Goal: Task Accomplishment & Management: Manage account settings

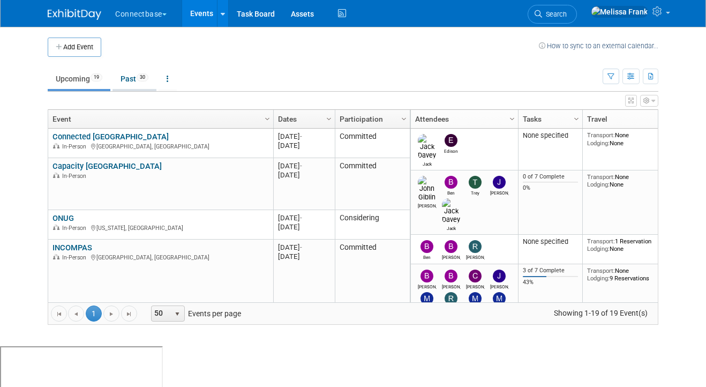
click at [138, 77] on link "Past 30" at bounding box center [134, 79] width 44 height 20
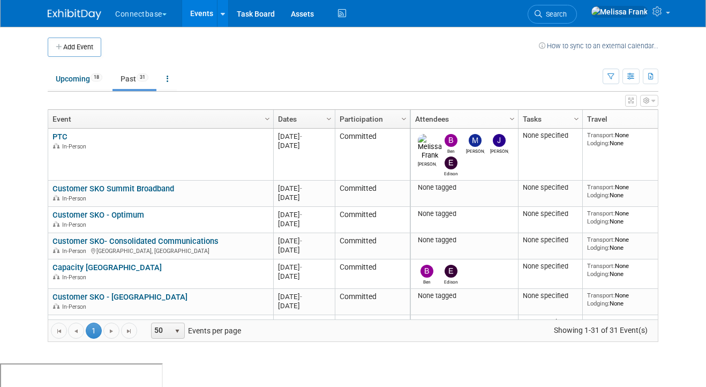
click at [292, 116] on link "Dates" at bounding box center [303, 119] width 50 height 18
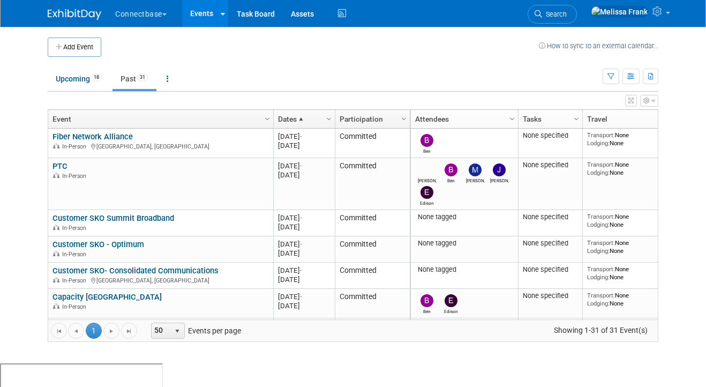
click at [304, 122] on span at bounding box center [301, 119] width 9 height 9
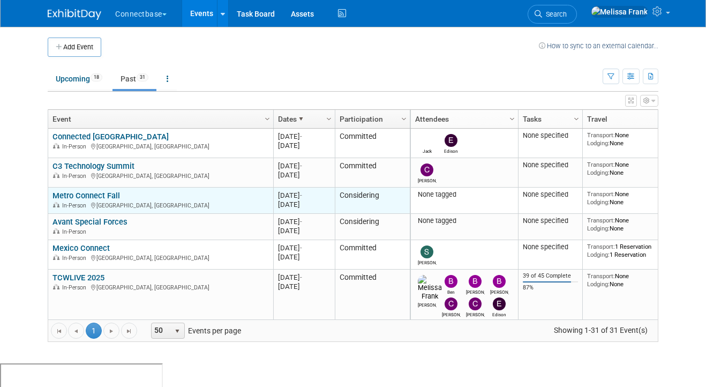
click at [79, 196] on link "Metro Connect Fall" at bounding box center [85, 196] width 67 height 10
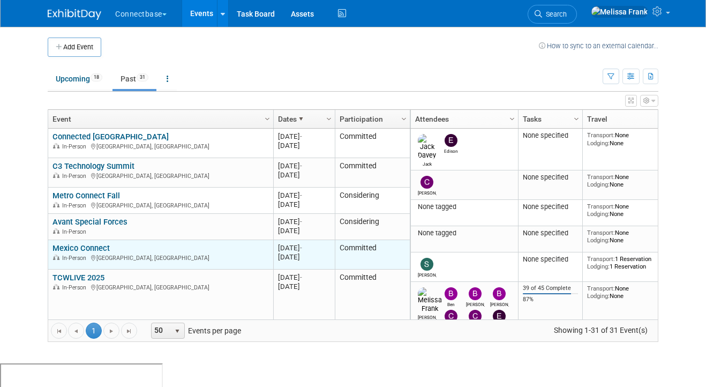
click at [85, 249] on link "Mexico Connect" at bounding box center [80, 248] width 57 height 10
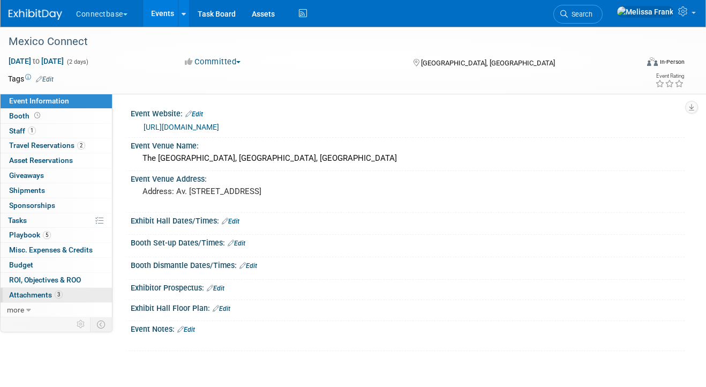
click at [54, 295] on span "Attachments 3" at bounding box center [36, 294] width 54 height 9
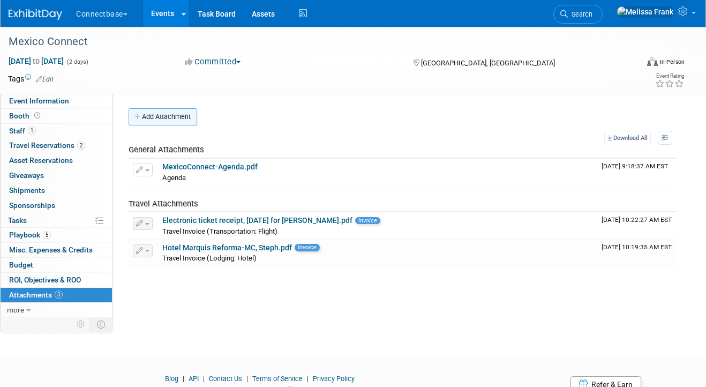
click at [182, 115] on button "Add Attachment" at bounding box center [163, 116] width 69 height 17
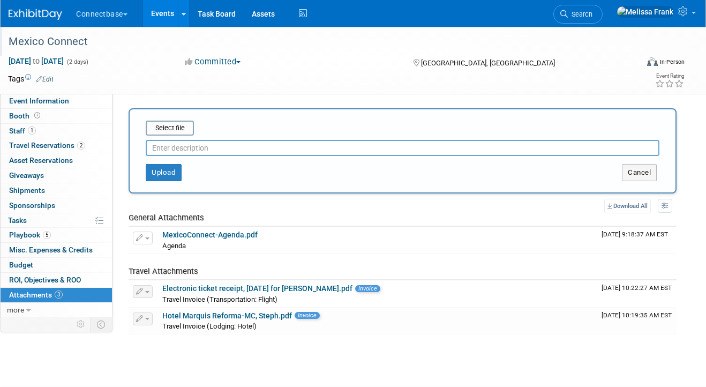
click at [296, 50] on div "Mexico Connect" at bounding box center [316, 41] width 622 height 19
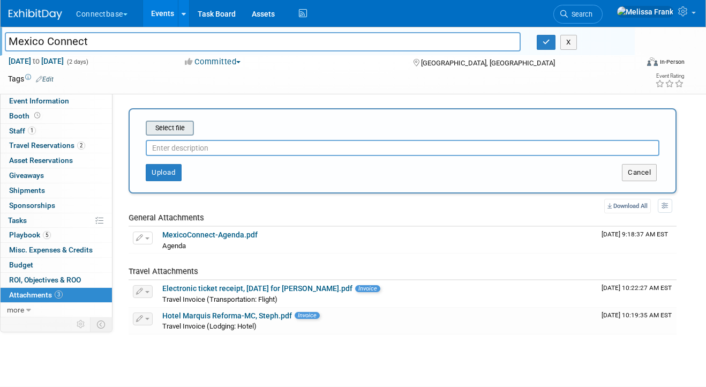
click at [166, 131] on input "file" at bounding box center [128, 128] width 127 height 13
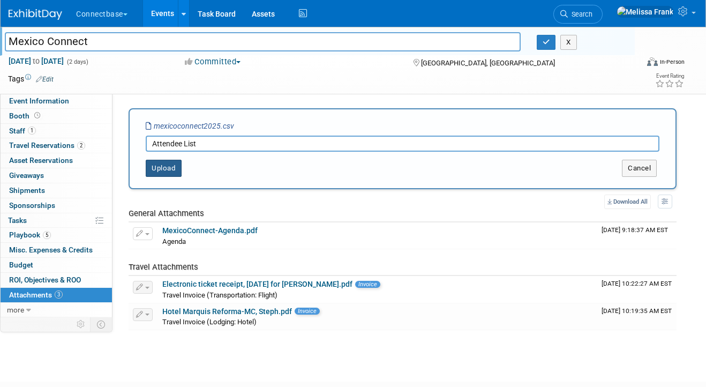
type input "Attendee List"
click at [172, 160] on button "Upload" at bounding box center [164, 168] width 36 height 17
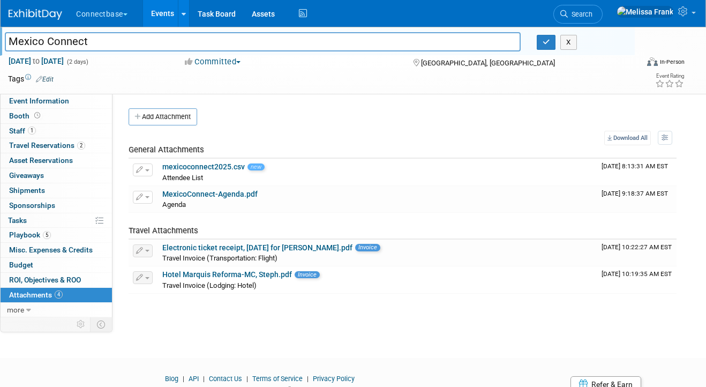
click at [166, 13] on link "Events" at bounding box center [162, 13] width 39 height 27
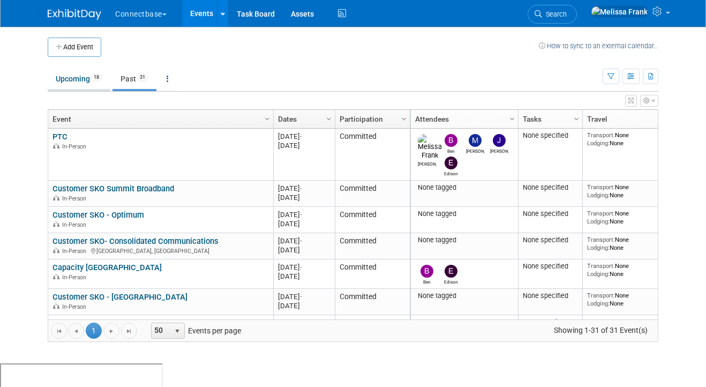
click at [76, 81] on link "Upcoming 18" at bounding box center [79, 79] width 63 height 20
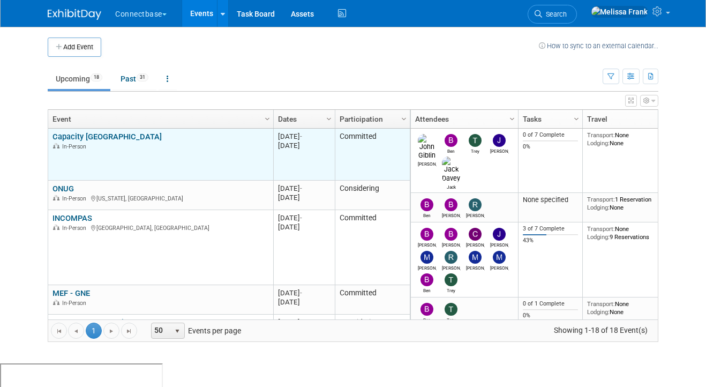
click at [73, 133] on link "Capacity [GEOGRAPHIC_DATA]" at bounding box center [106, 137] width 109 height 10
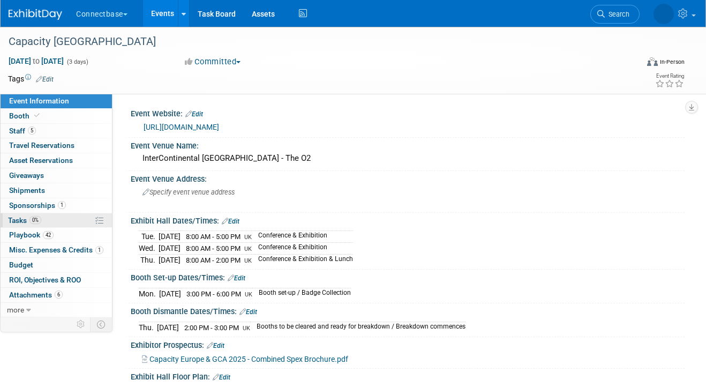
click at [37, 222] on span "0%" at bounding box center [35, 220] width 12 height 8
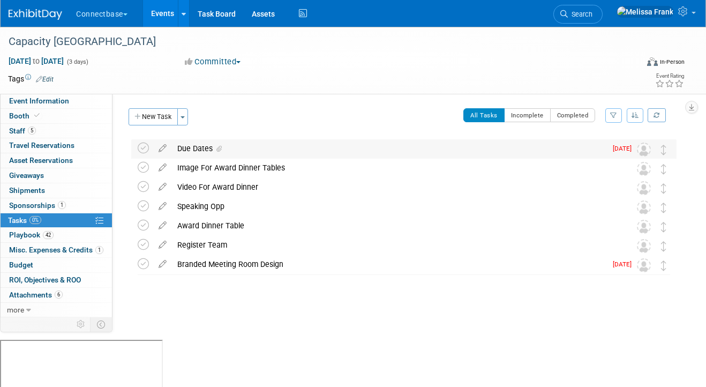
click at [221, 148] on icon at bounding box center [218, 149] width 5 height 6
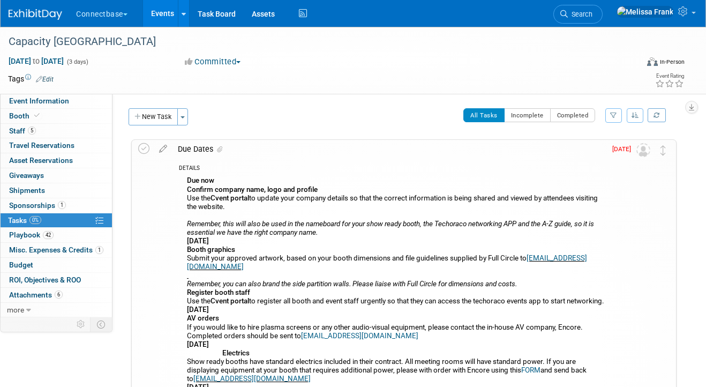
click at [220, 151] on icon at bounding box center [219, 149] width 5 height 6
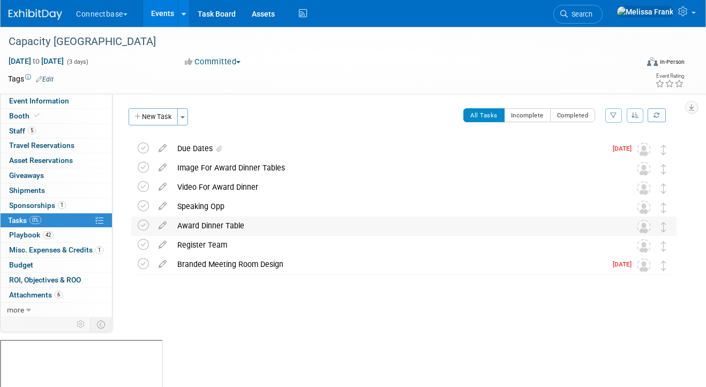
click at [199, 227] on div "Award Dinner Table" at bounding box center [393, 225] width 443 height 18
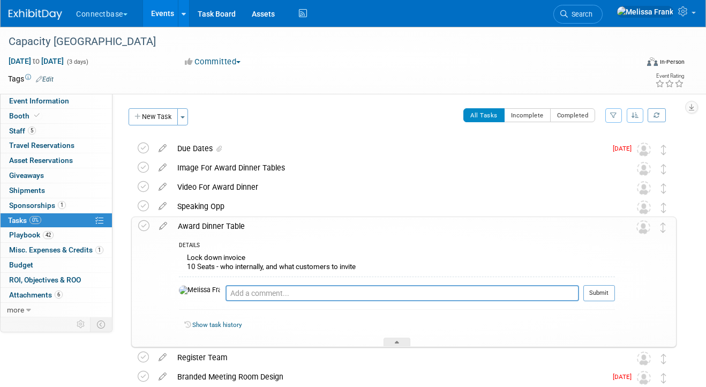
click at [229, 220] on div "Award Dinner Table" at bounding box center [393, 226] width 442 height 18
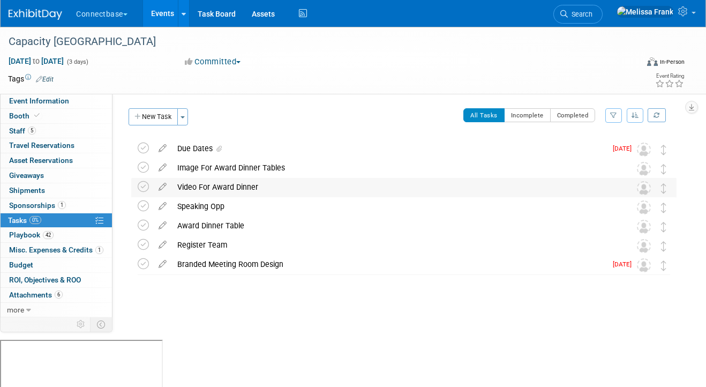
click at [279, 185] on div "Video For Award Dinner" at bounding box center [393, 187] width 443 height 18
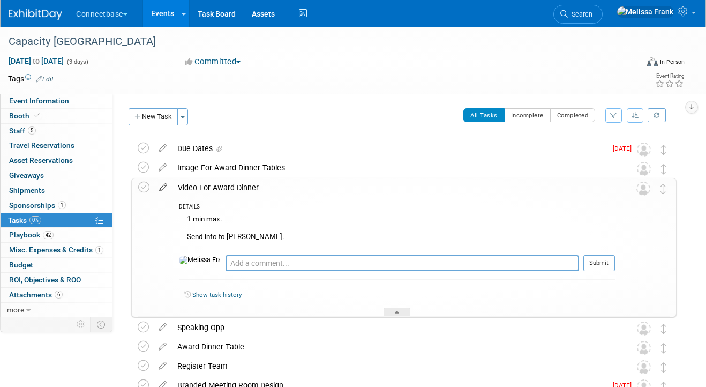
click at [164, 190] on icon at bounding box center [163, 184] width 19 height 13
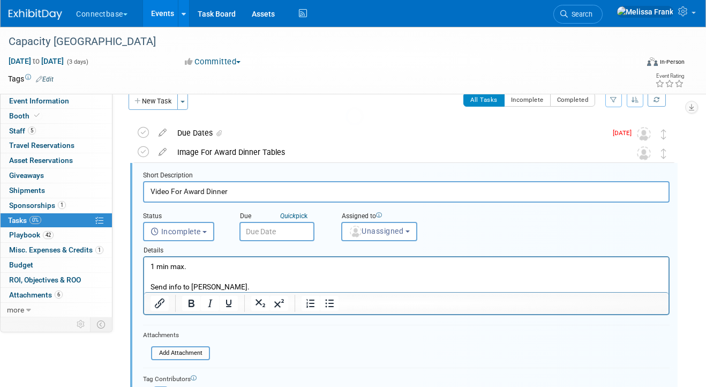
scroll to position [21, 0]
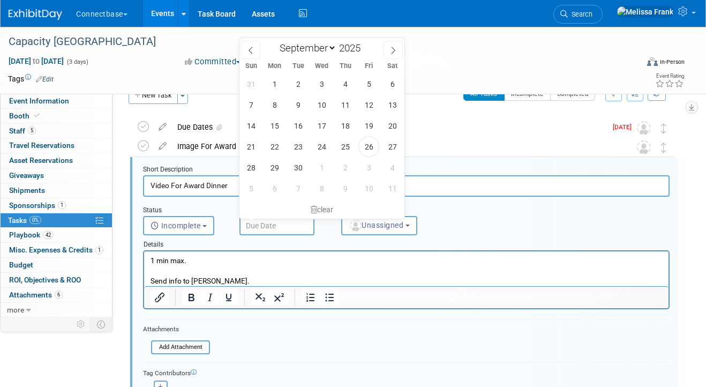
click at [240, 226] on input "text" at bounding box center [276, 225] width 75 height 19
click at [394, 51] on icon at bounding box center [392, 50] width 7 height 7
select select "9"
click at [365, 102] on span "10" at bounding box center [368, 104] width 21 height 21
type input "Oct 10, 2025"
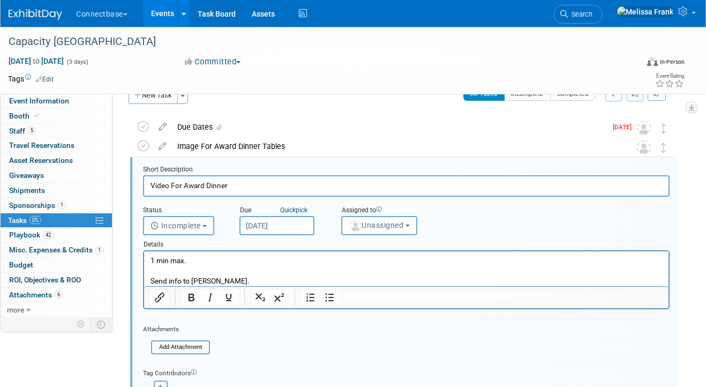
click at [255, 275] on p "1 min max. Send info to Kelly." at bounding box center [407, 270] width 512 height 31
click at [248, 277] on p "1 min max. Send info to Kelly." at bounding box center [407, 270] width 512 height 31
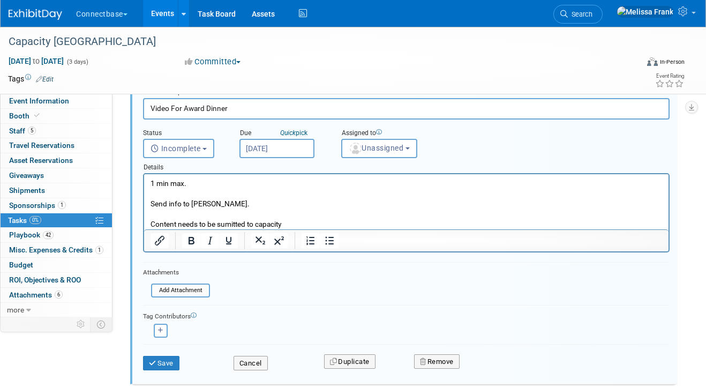
scroll to position [107, 0]
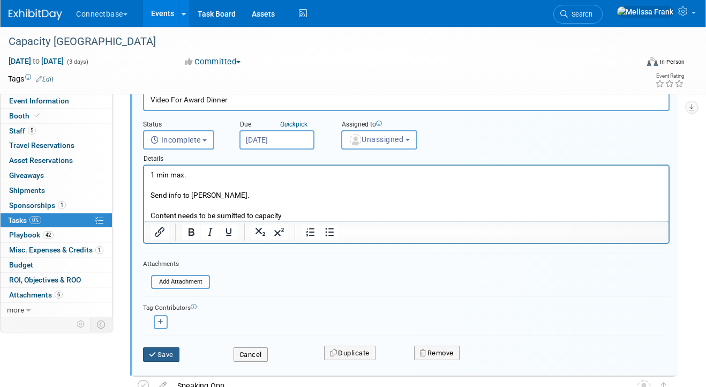
click at [167, 355] on button "Save" at bounding box center [161, 354] width 36 height 15
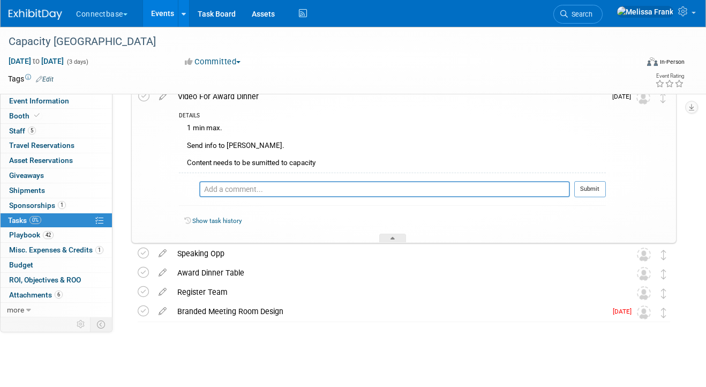
scroll to position [29, 0]
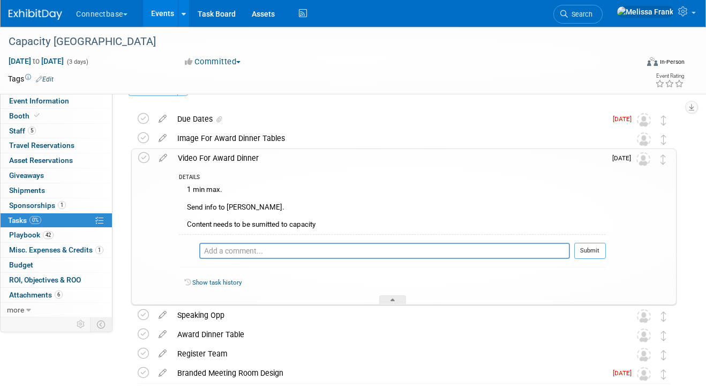
click at [330, 157] on div "Video For Award Dinner" at bounding box center [388, 158] width 433 height 18
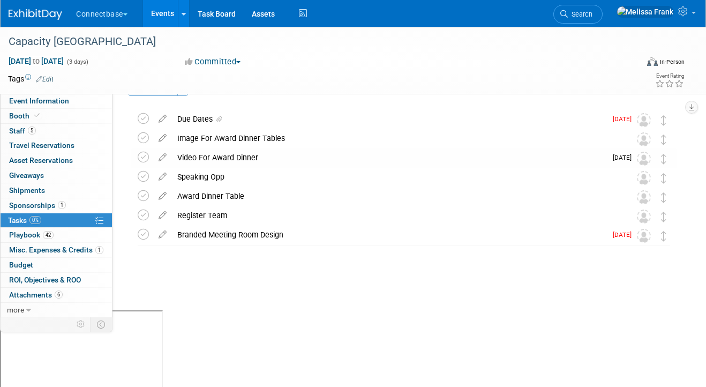
scroll to position [0, 0]
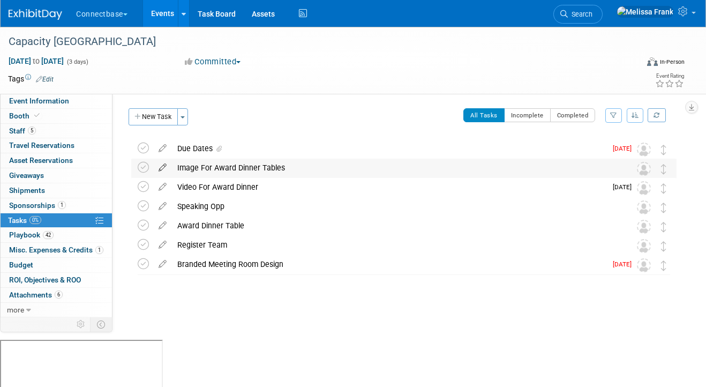
click at [163, 168] on icon at bounding box center [162, 165] width 19 height 13
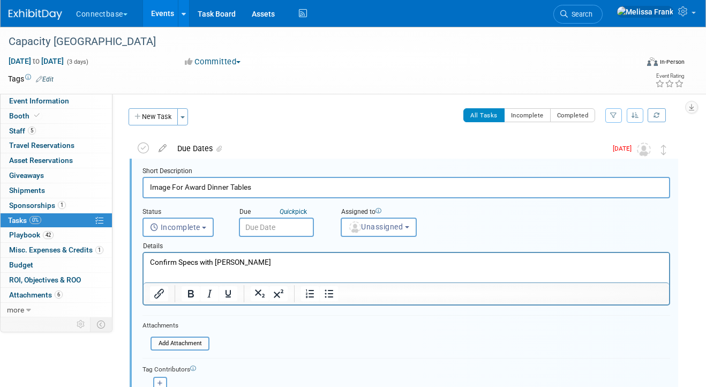
scroll to position [2, 0]
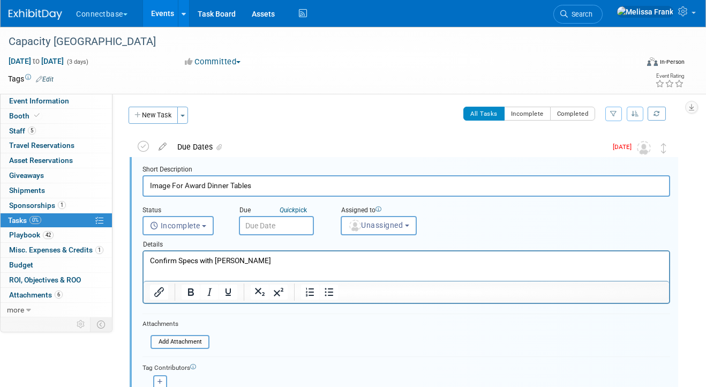
click at [255, 264] on p "Confirm Specs with Jamie" at bounding box center [406, 260] width 513 height 10
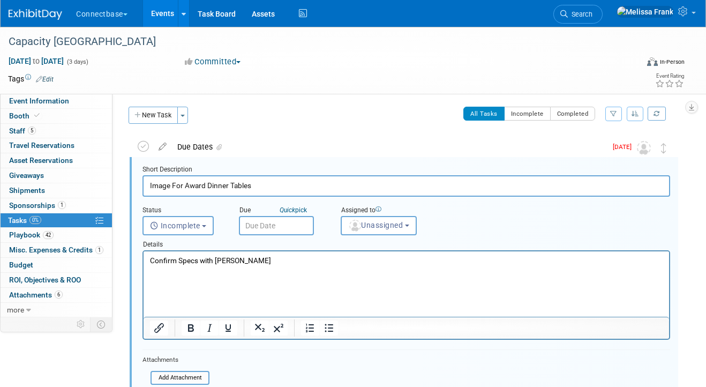
scroll to position [0, 0]
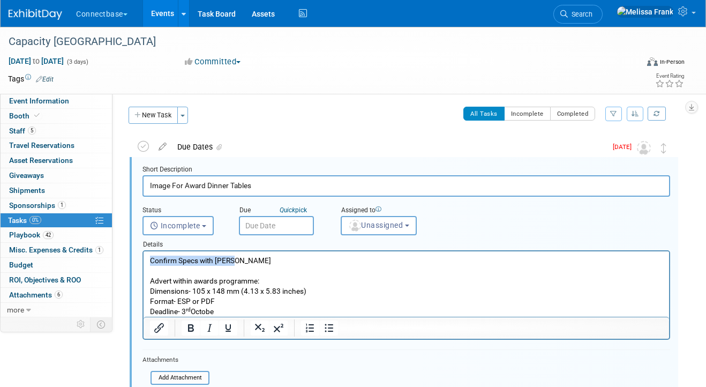
drag, startPoint x: 245, startPoint y: 257, endPoint x: 120, endPoint y: 246, distance: 125.8
click at [144, 251] on html "Confirm Specs with Jamie Advert within awards programme: Dimensions- 105 x 148 …" at bounding box center [406, 283] width 525 height 65
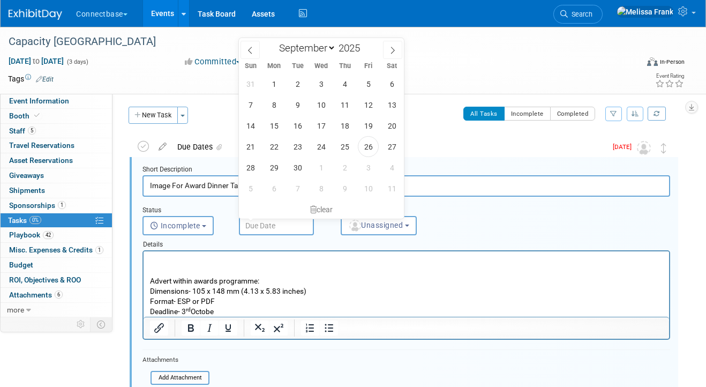
click at [268, 225] on input "text" at bounding box center [276, 225] width 75 height 19
click at [386, 50] on span at bounding box center [392, 50] width 19 height 18
select select "9"
click at [325, 84] on span "1" at bounding box center [321, 83] width 21 height 21
type input "Oct 1, 2025"
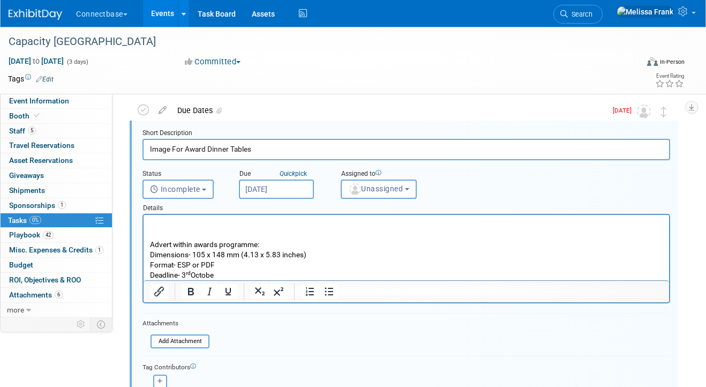
scroll to position [90, 0]
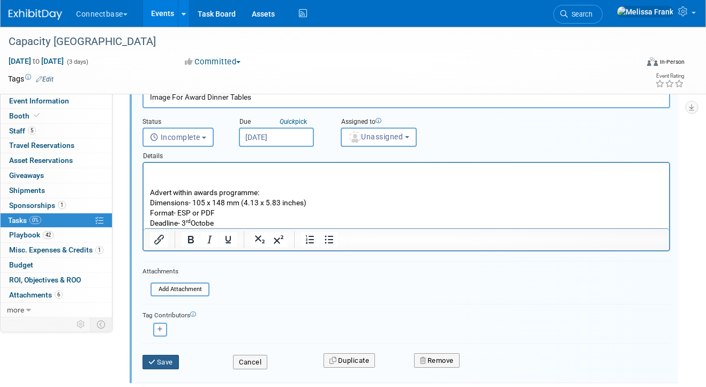
click at [167, 358] on button "Save" at bounding box center [160, 362] width 36 height 15
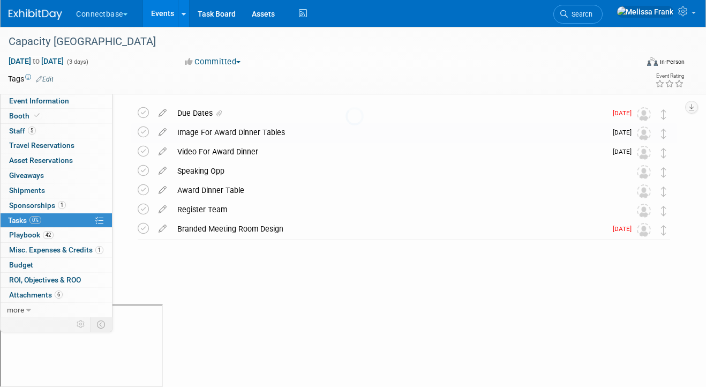
scroll to position [0, 0]
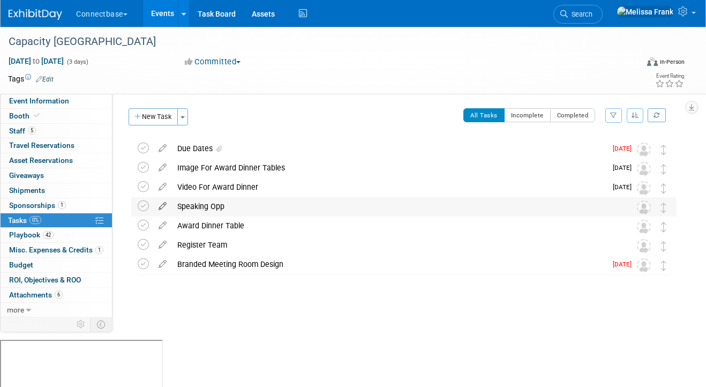
click at [164, 206] on icon at bounding box center [162, 203] width 19 height 13
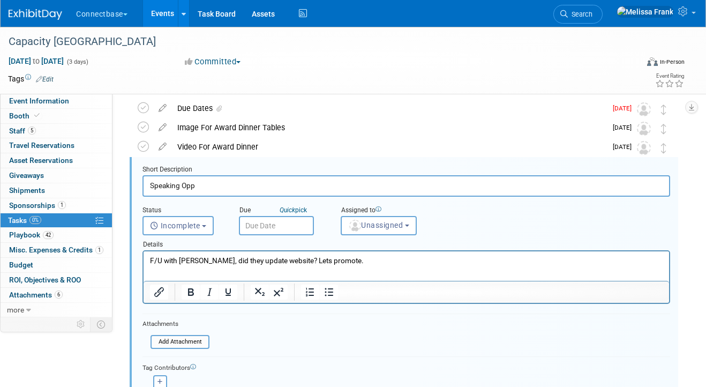
scroll to position [49, 0]
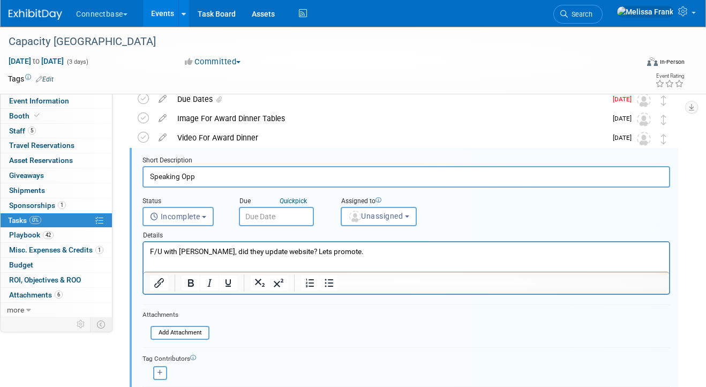
click at [354, 251] on p "F/U with Sophia, did they update website? Lets promote." at bounding box center [406, 251] width 513 height 10
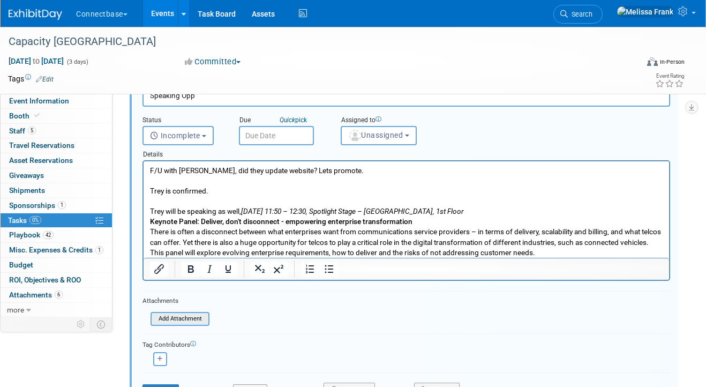
scroll to position [138, 0]
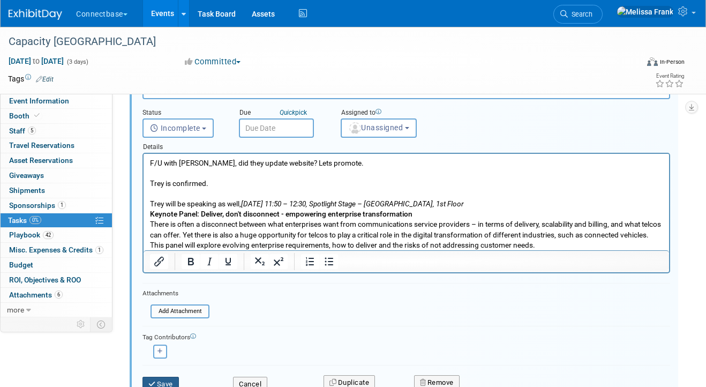
click at [164, 384] on button "Save" at bounding box center [160, 384] width 36 height 15
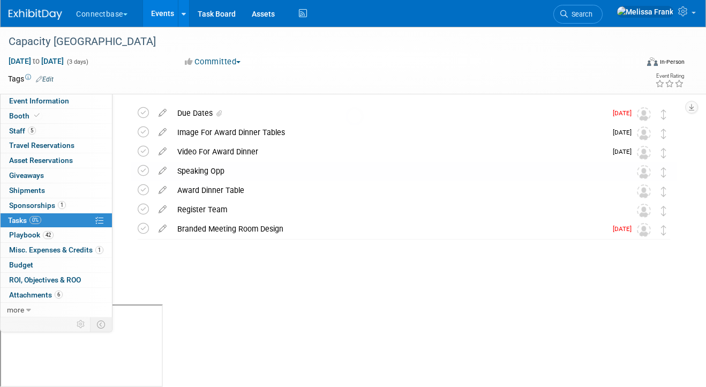
scroll to position [0, 0]
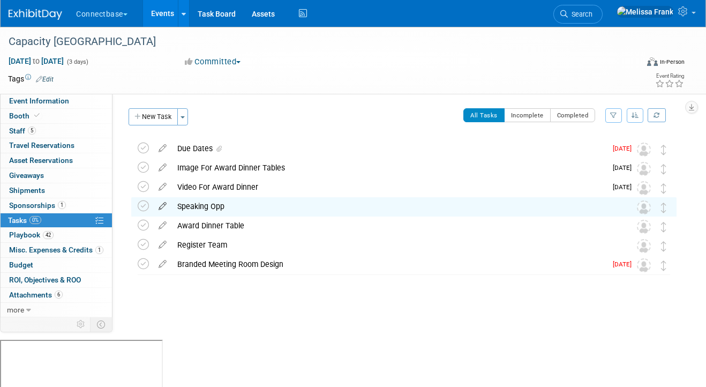
click at [165, 205] on icon at bounding box center [162, 203] width 19 height 13
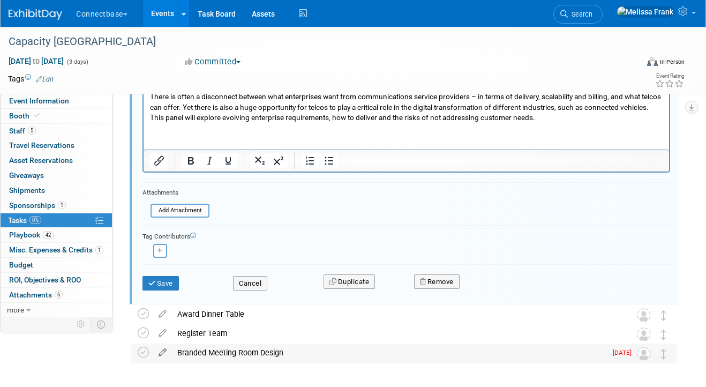
scroll to position [277, 0]
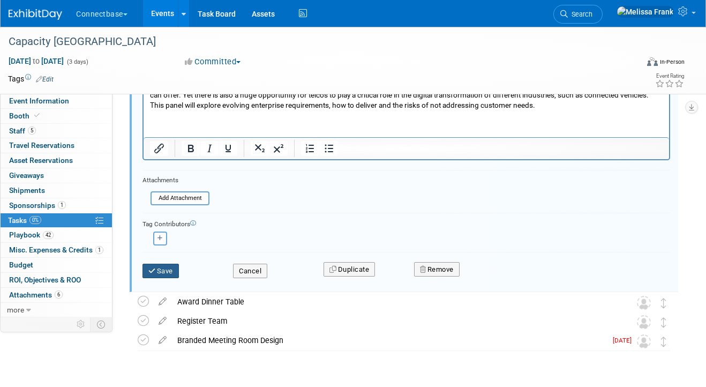
click at [171, 268] on button "Save" at bounding box center [160, 271] width 36 height 15
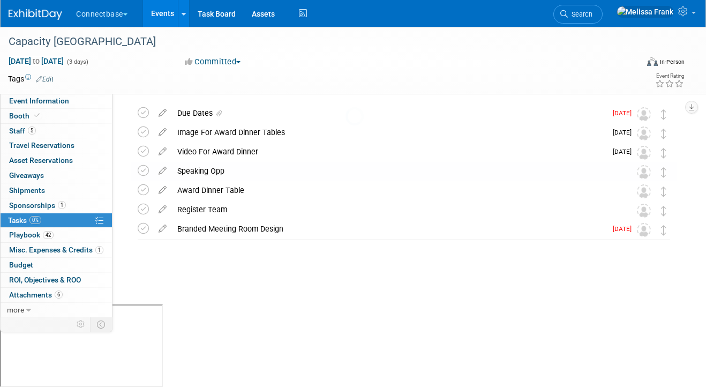
scroll to position [0, 0]
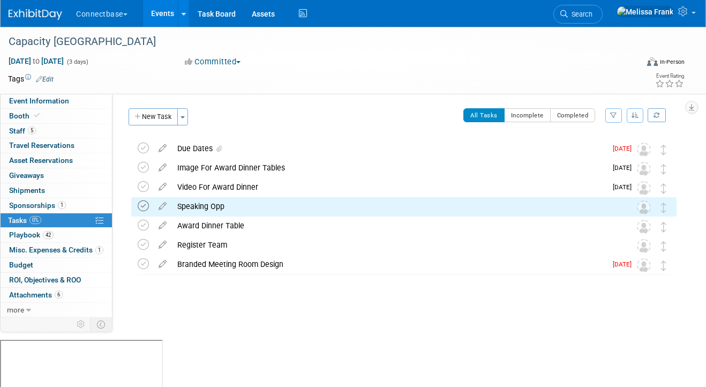
click at [141, 205] on icon at bounding box center [143, 205] width 11 height 11
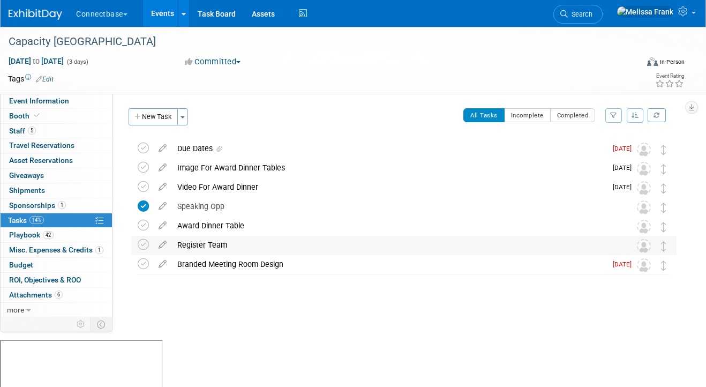
click at [176, 243] on div "Register Team" at bounding box center [393, 245] width 443 height 18
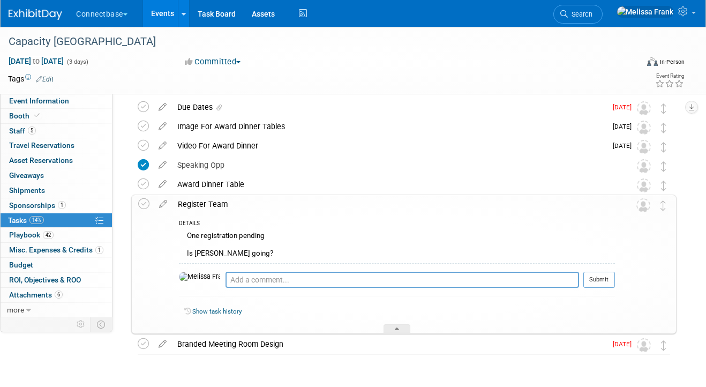
scroll to position [74, 0]
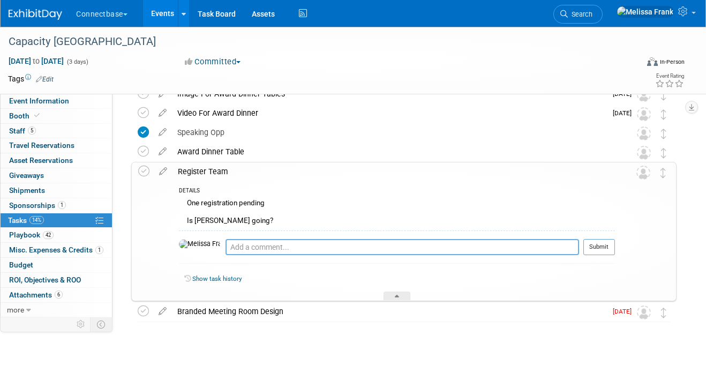
click at [250, 247] on textarea at bounding box center [402, 247] width 354 height 16
type textarea "M"
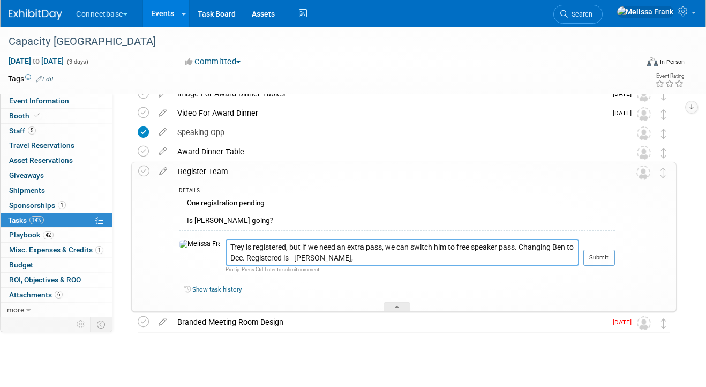
click at [328, 260] on textarea "Trey is registered, but if we need an extra pass, we can switch him to free spe…" at bounding box center [402, 252] width 354 height 27
click at [225, 256] on textarea "Trey is registered, but if we need an extra pass, we can switch him to free spe…" at bounding box center [402, 252] width 354 height 27
click at [273, 256] on textarea "Trey is registered, but if we need an extra pass, we can switch him to free spe…" at bounding box center [402, 252] width 354 height 27
click at [277, 257] on textarea "Trey is registered, but if we need an extra pass, we can switch him to free spe…" at bounding box center [402, 252] width 354 height 27
click at [377, 255] on textarea "Trey is registered, but if we need an extra pass, we can switch him to free spe…" at bounding box center [402, 252] width 354 height 27
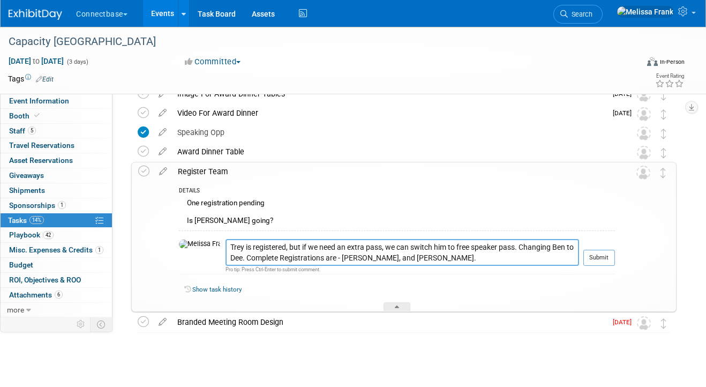
drag, startPoint x: 389, startPoint y: 258, endPoint x: 190, endPoint y: 257, distance: 198.7
click at [190, 257] on tr "Trey is registered, but if we need an extra pass, we can switch him to free spe…" at bounding box center [397, 256] width 436 height 35
click at [401, 259] on textarea "Trey is registered, but if we need an extra pass, we can switch him to free spe…" at bounding box center [402, 252] width 354 height 27
type textarea "Trey is registered, but if we need an extra pass, we can switch him to free spe…"
click at [590, 253] on button "Submit" at bounding box center [599, 258] width 32 height 16
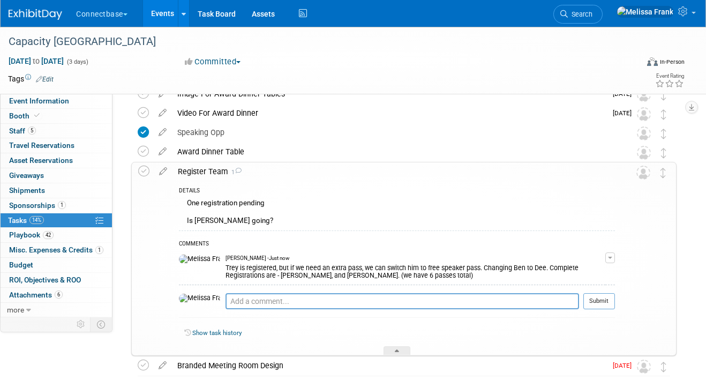
click at [606, 258] on button "button" at bounding box center [610, 257] width 10 height 11
click at [525, 227] on div "One registration pending Is Ben going?" at bounding box center [397, 213] width 436 height 34
click at [164, 169] on icon at bounding box center [163, 168] width 19 height 13
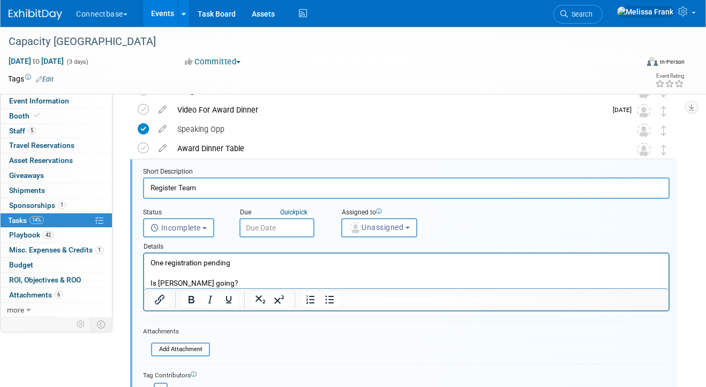
scroll to position [79, 0]
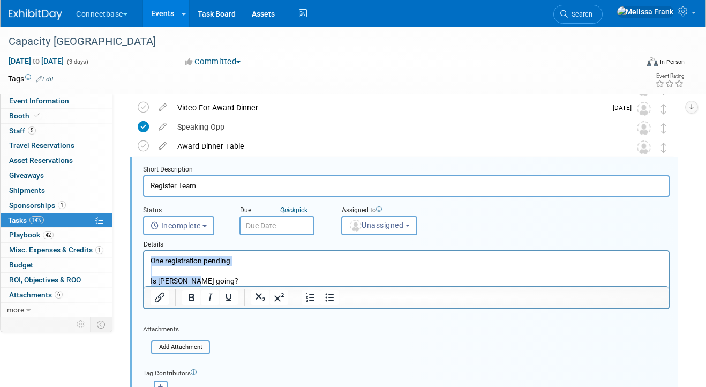
drag, startPoint x: 212, startPoint y: 281, endPoint x: 129, endPoint y: 237, distance: 93.9
click at [144, 251] on html "One registration pending Is Ben going?" at bounding box center [406, 268] width 524 height 35
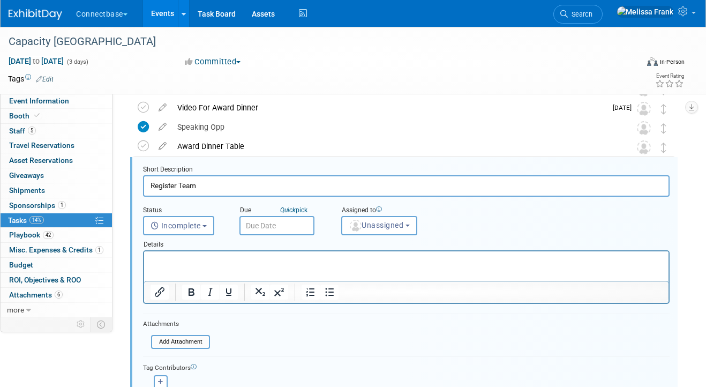
scroll to position [198, 0]
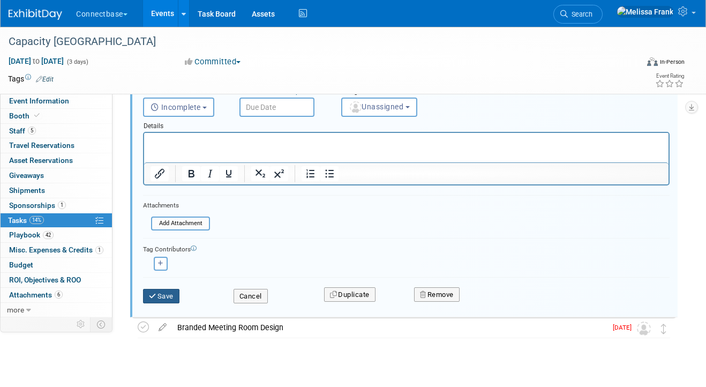
click at [166, 294] on button "Save" at bounding box center [161, 296] width 36 height 15
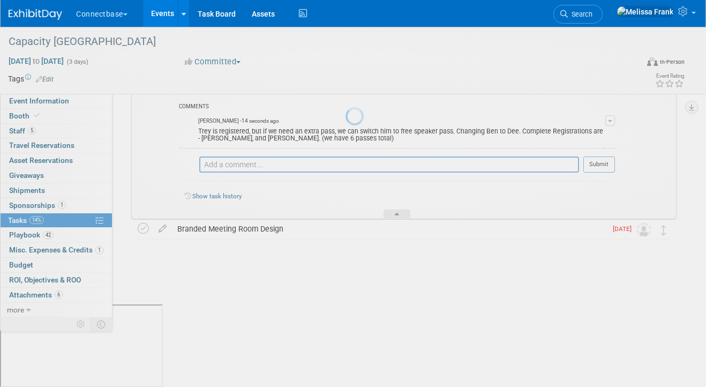
scroll to position [85, 0]
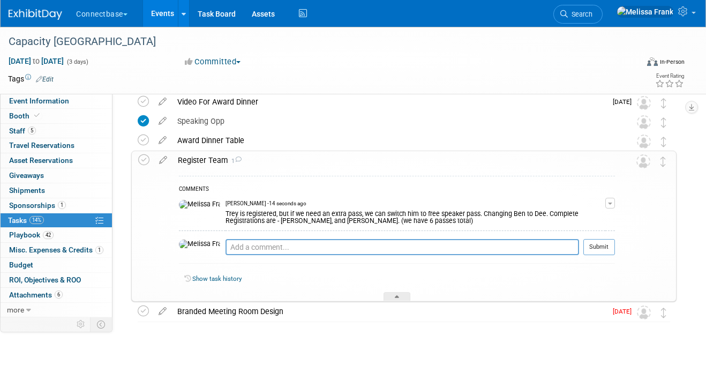
click at [149, 11] on link "Events" at bounding box center [162, 13] width 39 height 27
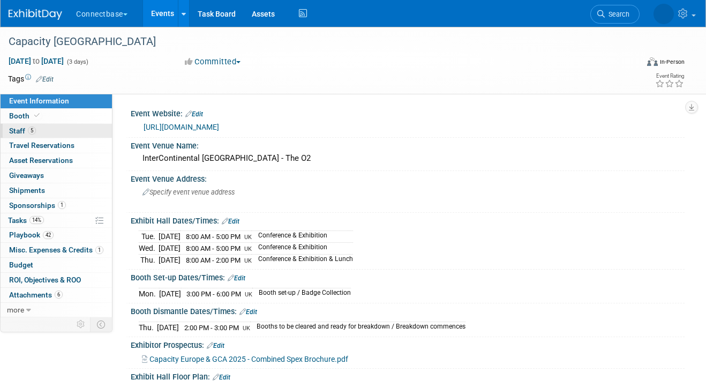
click at [59, 131] on link "5 Staff 5" at bounding box center [56, 131] width 111 height 14
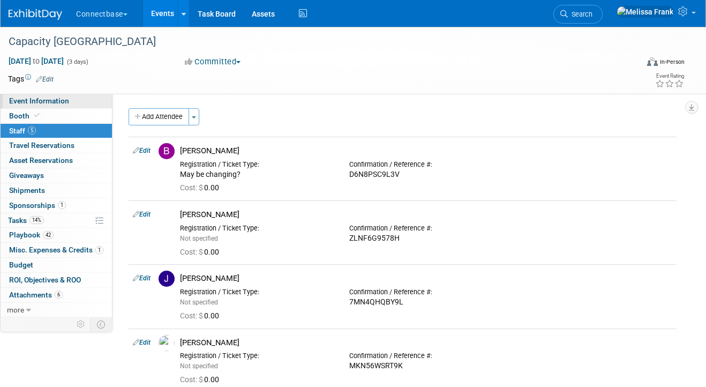
click at [44, 106] on link "Event Information" at bounding box center [56, 101] width 111 height 14
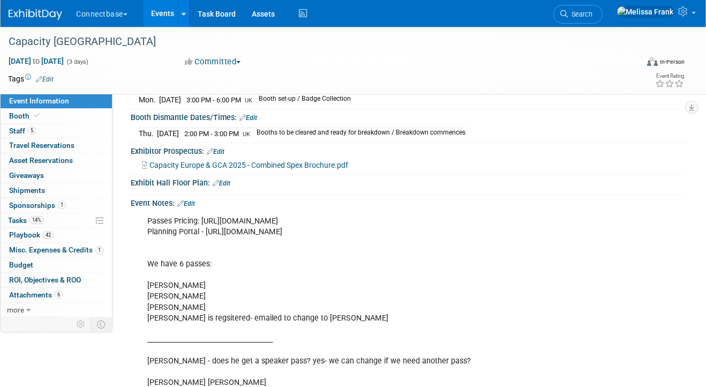
scroll to position [196, 0]
